Goal: Information Seeking & Learning: Learn about a topic

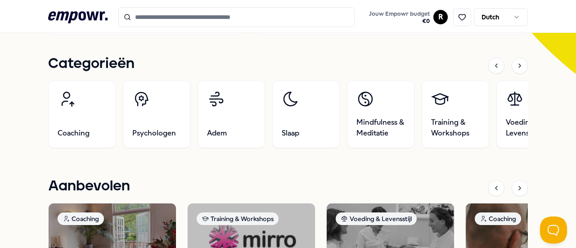
scroll to position [268, 0]
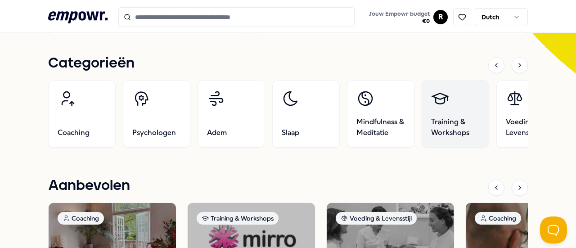
click at [447, 124] on span "Training & Workshops" at bounding box center [455, 127] width 49 height 22
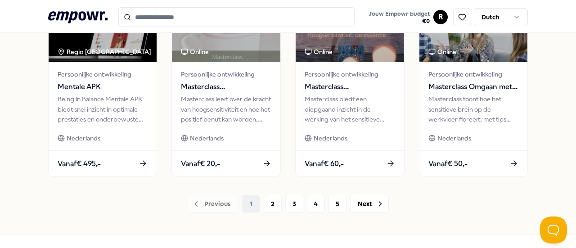
scroll to position [494, 0]
click at [266, 202] on button "2" at bounding box center [273, 203] width 18 height 18
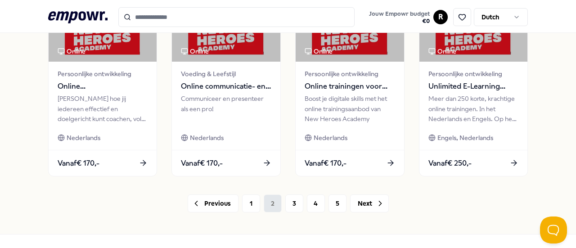
scroll to position [522, 0]
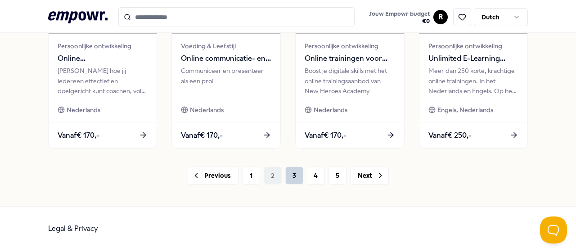
click at [289, 171] on button "3" at bounding box center [294, 175] width 18 height 18
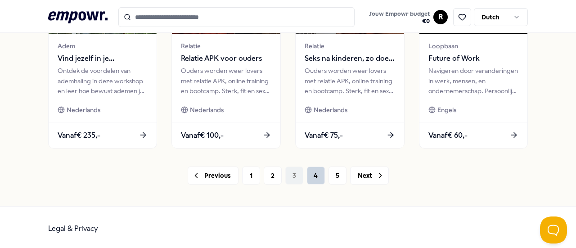
click at [310, 173] on button "4" at bounding box center [316, 175] width 18 height 18
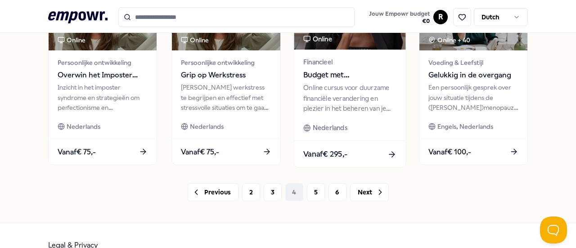
scroll to position [507, 0]
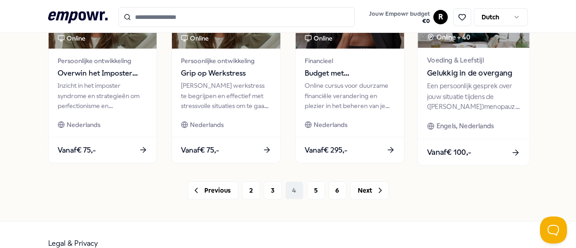
click at [451, 85] on div "Een persoonlijk gesprek over jouw situatie tijdens de ([PERSON_NAME])menopauze …" at bounding box center [473, 96] width 93 height 31
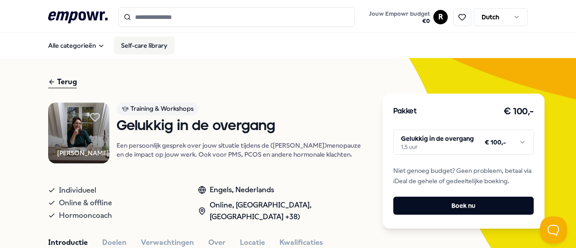
click at [147, 50] on link "Self-care library" at bounding box center [144, 45] width 61 height 18
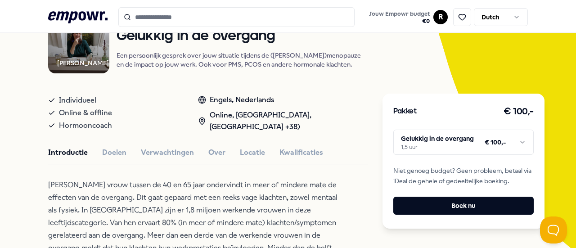
scroll to position [90, 0]
click at [113, 155] on button "Doelen" at bounding box center [114, 152] width 24 height 12
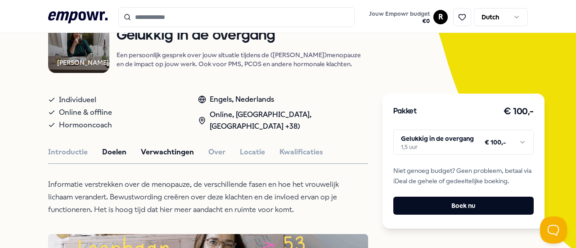
click at [160, 154] on button "Verwachtingen" at bounding box center [167, 152] width 53 height 12
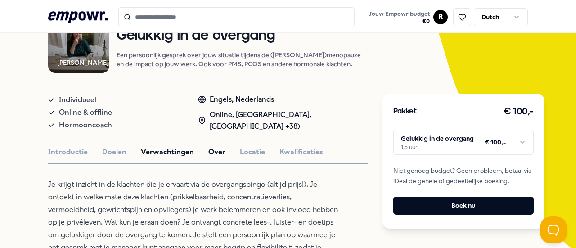
click at [212, 153] on button "Over" at bounding box center [216, 152] width 17 height 12
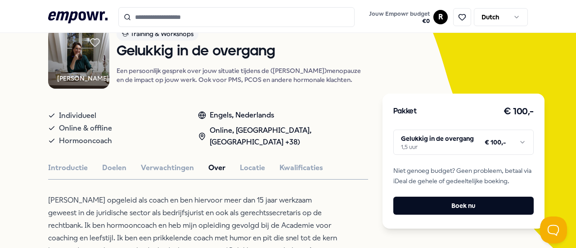
scroll to position [0, 0]
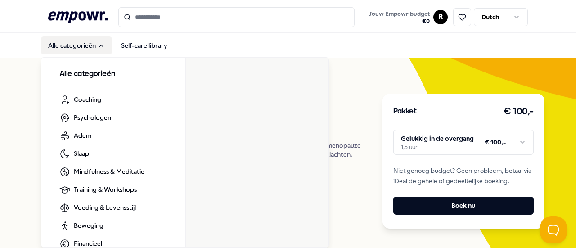
click at [78, 45] on button "Alle categorieën" at bounding box center [76, 45] width 71 height 18
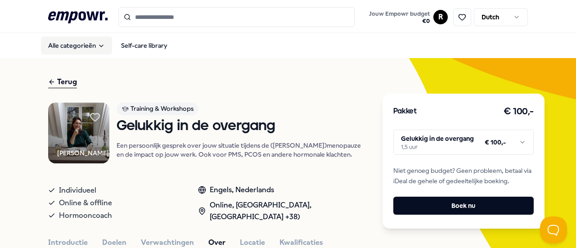
click at [78, 45] on button "Alle categorieën" at bounding box center [76, 45] width 71 height 18
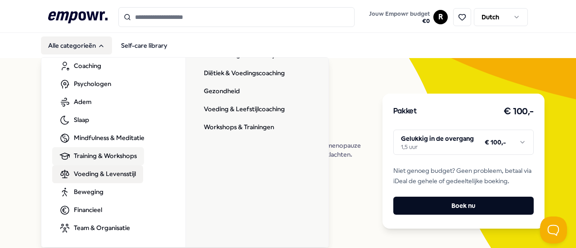
scroll to position [33, 0]
click at [115, 155] on span "Training & Workshops" at bounding box center [105, 156] width 63 height 10
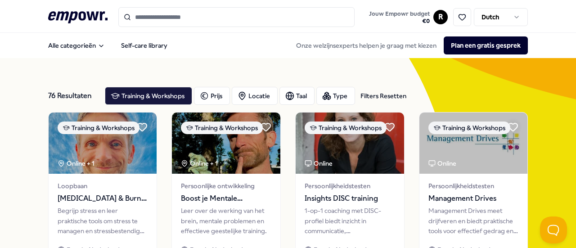
click at [169, 17] on input "Search for products, categories or subcategories" at bounding box center [236, 17] width 237 height 20
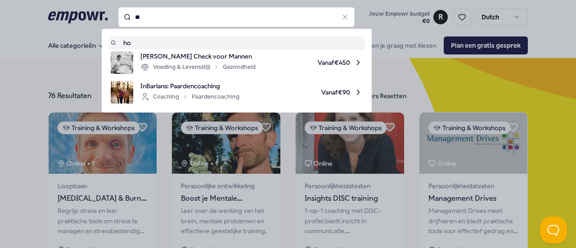
type input "*"
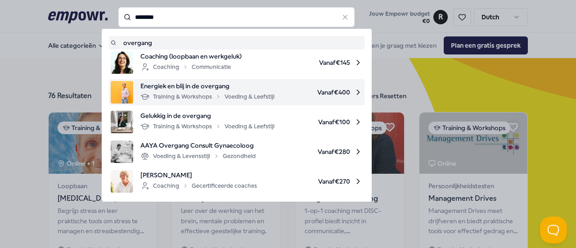
click at [201, 90] on span "Energiek en blij in de overgang" at bounding box center [207, 86] width 134 height 10
type input "********"
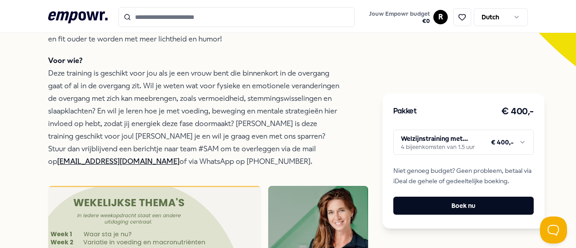
scroll to position [277, 0]
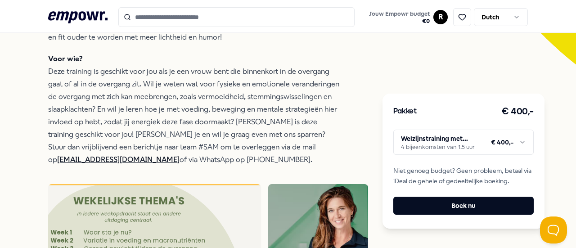
click at [201, 90] on p "Voor wie? Deze training is geschikt voor jou als je een vrouw bent die binnenko…" at bounding box center [194, 109] width 292 height 113
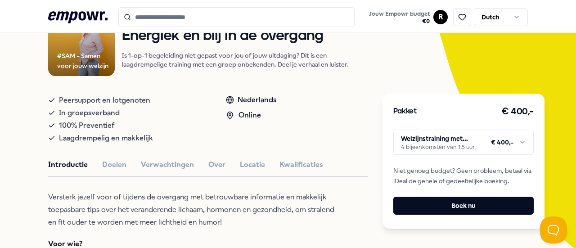
scroll to position [46, 0]
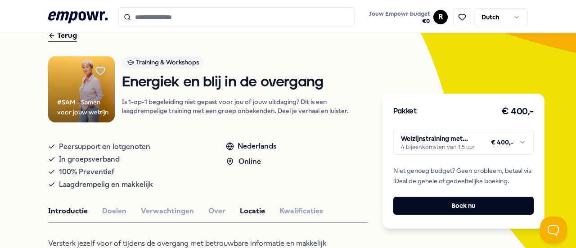
click at [244, 212] on button "Locatie" at bounding box center [252, 211] width 25 height 12
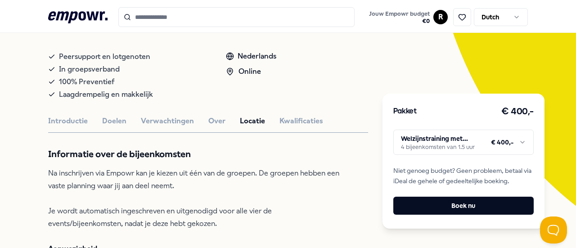
scroll to position [136, 0]
click at [292, 124] on button "Kwalificaties" at bounding box center [301, 122] width 44 height 12
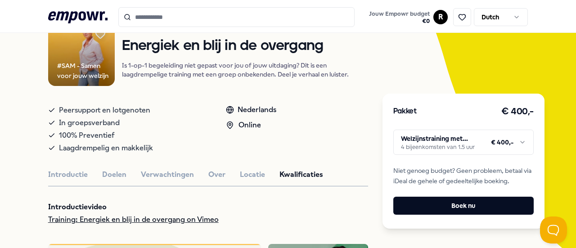
scroll to position [91, 0]
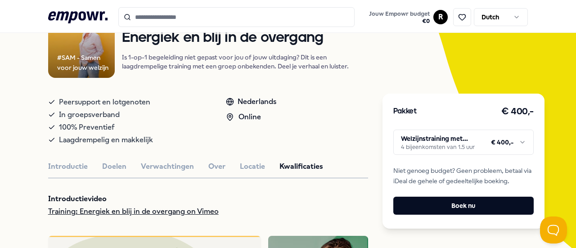
click at [66, 168] on button "Introductie" at bounding box center [68, 167] width 40 height 12
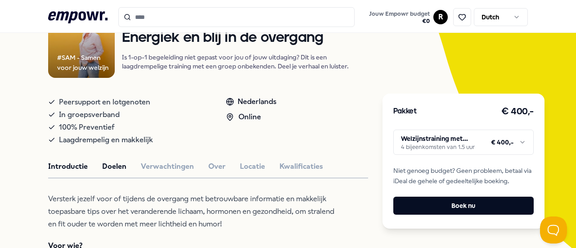
click at [114, 168] on button "Doelen" at bounding box center [114, 167] width 24 height 12
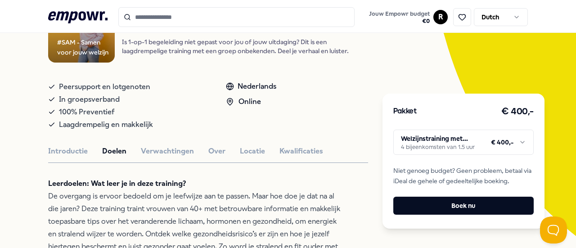
scroll to position [106, 0]
click at [162, 145] on button "Verwachtingen" at bounding box center [167, 151] width 53 height 12
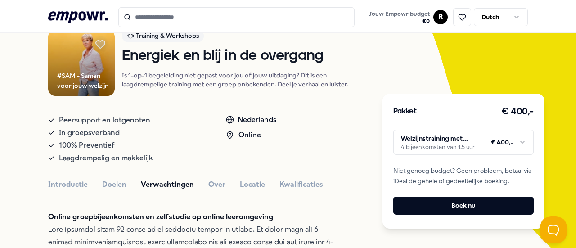
scroll to position [73, 0]
click at [209, 183] on button "Over" at bounding box center [216, 185] width 17 height 12
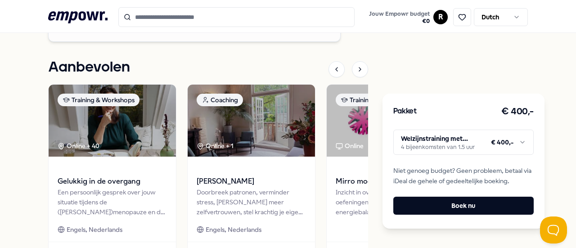
scroll to position [1213, 0]
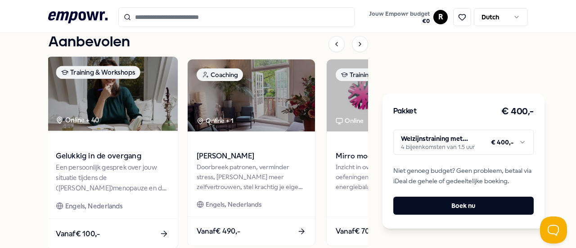
click at [113, 130] on div "Gelukkig in de overgang Een persoonlijk gesprek over jouw situatie tijdens de (…" at bounding box center [111, 174] width 131 height 88
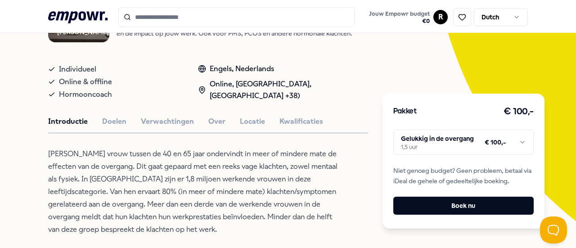
scroll to position [122, 0]
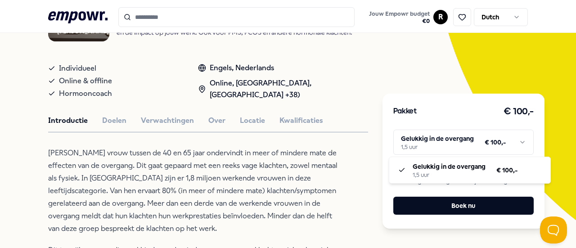
click at [521, 142] on html ".empowr-logo_svg__cls-1{fill:#03032f} Jouw Empowr budget € 0 R Dutch Alle categ…" at bounding box center [288, 124] width 576 height 248
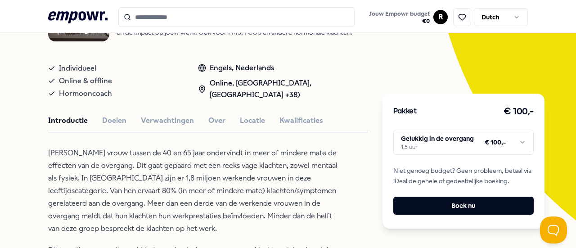
click at [571, 4] on html ".empowr-logo_svg__cls-1{fill:#03032f} Jouw Empowr budget € 0 R Dutch Alle categ…" at bounding box center [288, 124] width 576 height 248
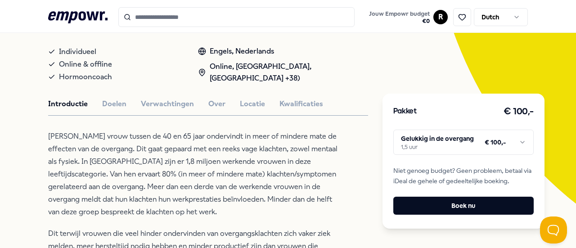
scroll to position [138, 0]
click at [213, 104] on button "Over" at bounding box center [216, 104] width 17 height 12
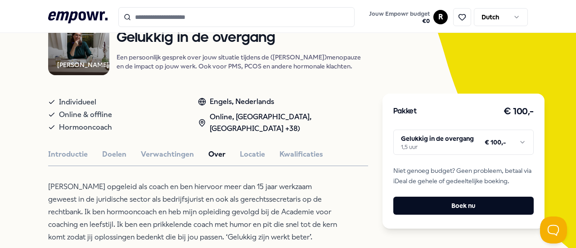
scroll to position [88, 0]
click at [68, 156] on button "Introductie" at bounding box center [68, 155] width 40 height 12
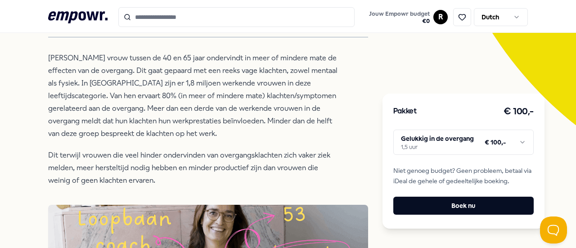
scroll to position [218, 0]
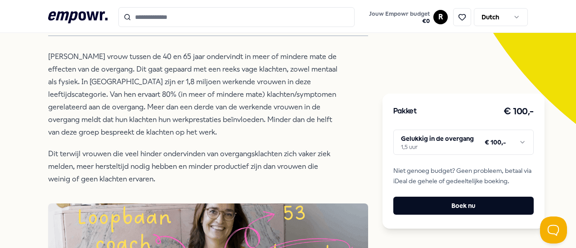
click at [153, 143] on div "[PERSON_NAME] vrouw tussen de 40 en 65 jaar ondervindt in meer of mindere mate …" at bounding box center [194, 117] width 292 height 135
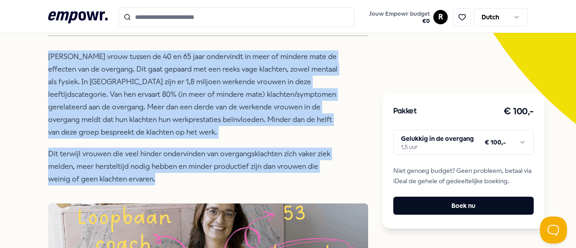
drag, startPoint x: 46, startPoint y: 58, endPoint x: 170, endPoint y: 184, distance: 177.1
copy div "[PERSON_NAME] vrouw tussen de 40 en 65 jaar ondervindt in meer of mindere mate …"
